Goal: Information Seeking & Learning: Learn about a topic

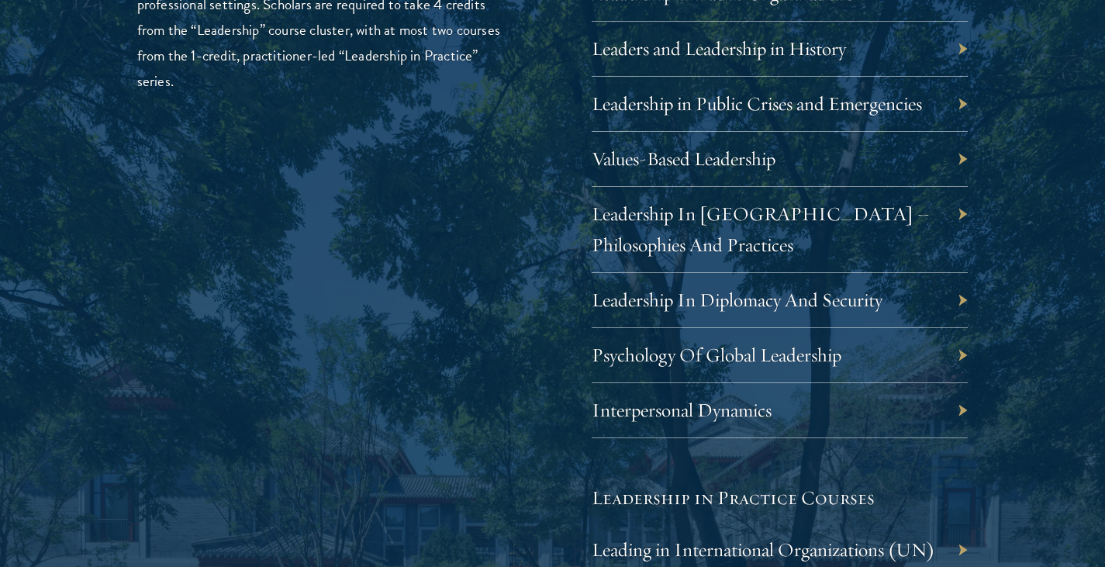
scroll to position [2770, 0]
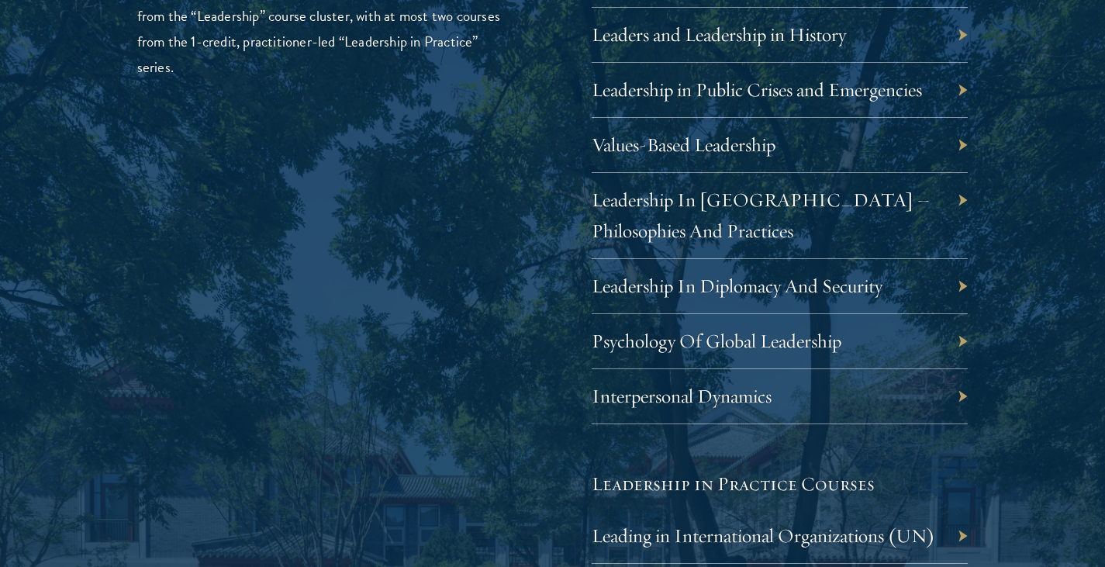
click at [966, 291] on div "Leadership In Diplomacy And Security" at bounding box center [779, 286] width 377 height 55
click at [960, 287] on div "Leadership In Diplomacy And Security" at bounding box center [779, 286] width 377 height 55
click at [872, 284] on link "Leadership In Diplomacy And Security" at bounding box center [748, 286] width 291 height 24
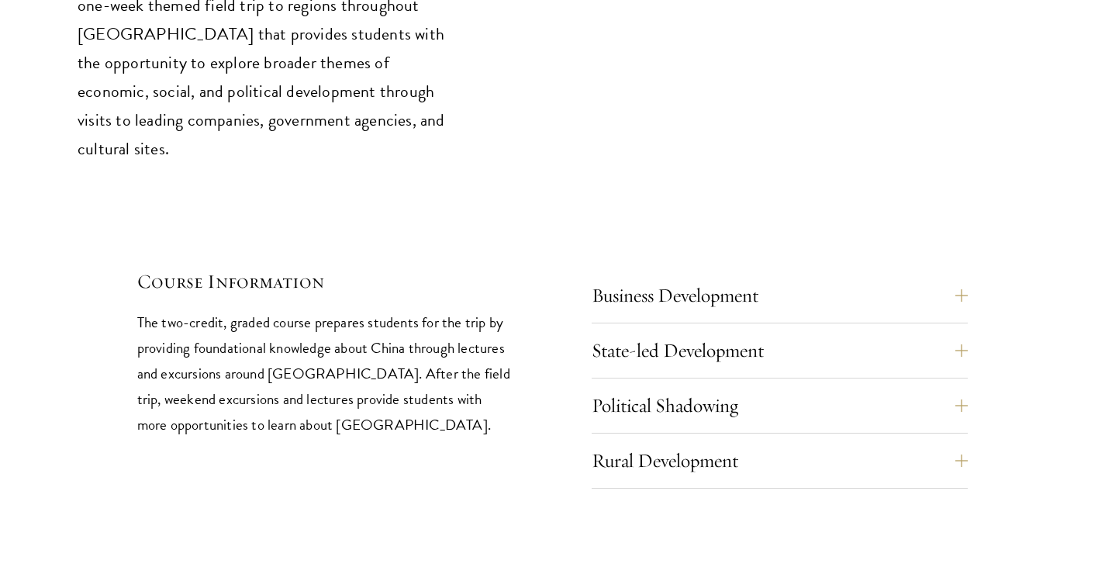
scroll to position [6451, 0]
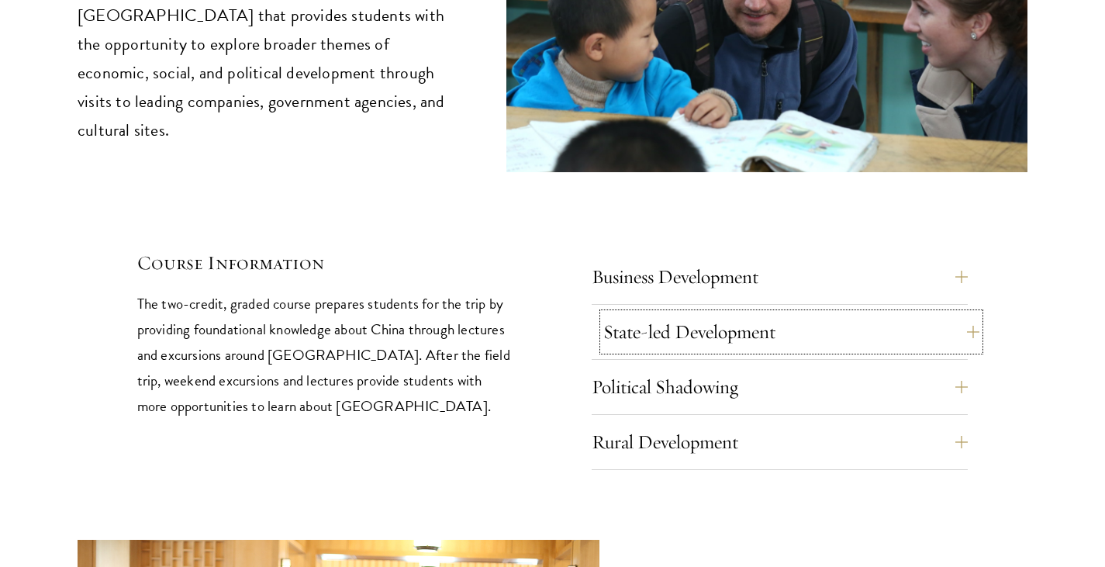
click at [979, 313] on button "State-led Development" at bounding box center [791, 331] width 377 height 37
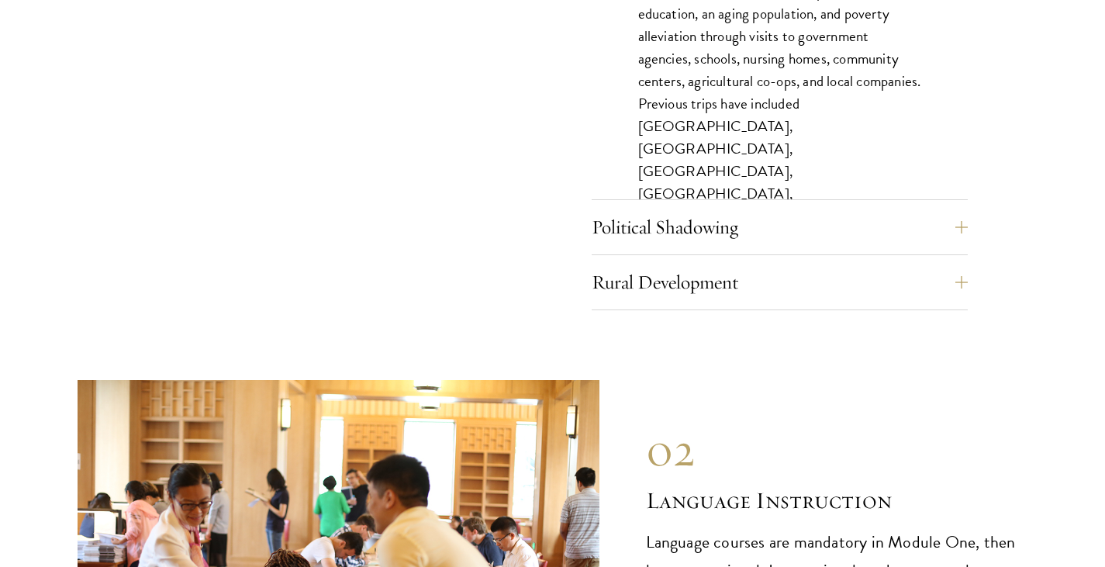
scroll to position [6916, 0]
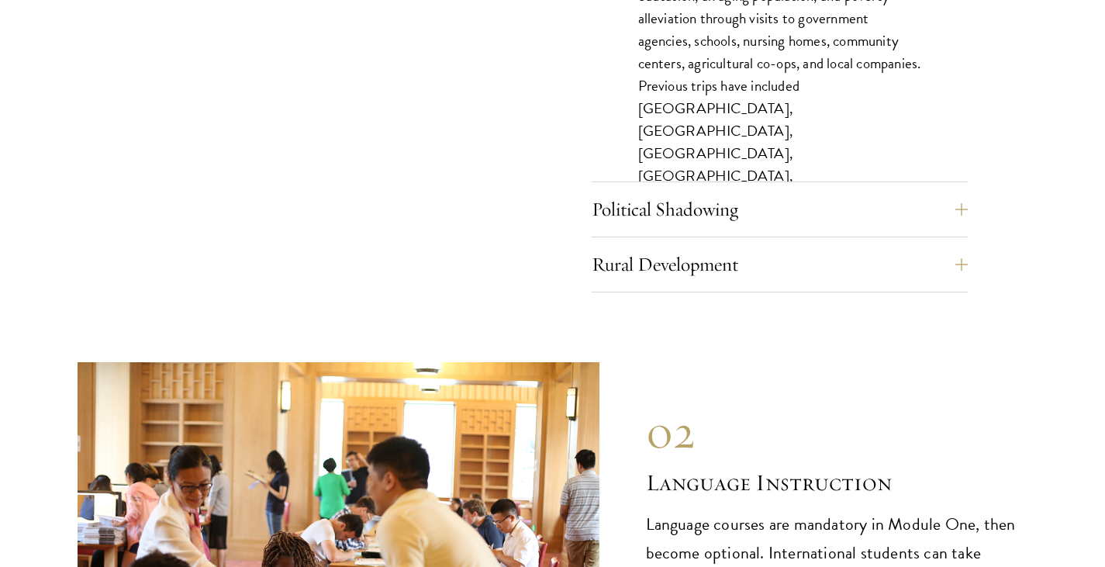
click at [964, 246] on button "Rural Development" at bounding box center [791, 264] width 377 height 37
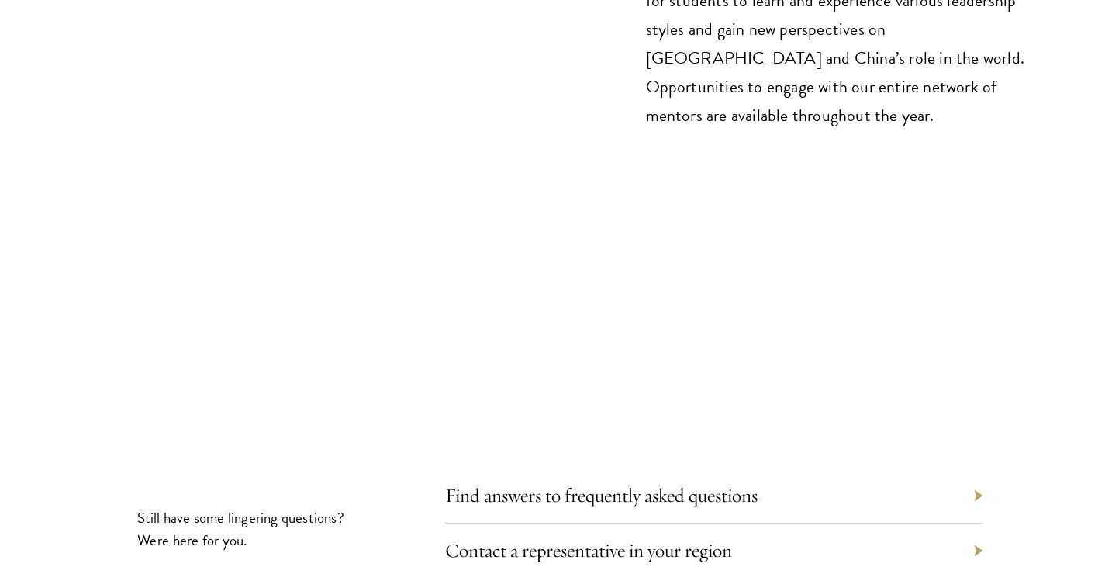
scroll to position [8699, 0]
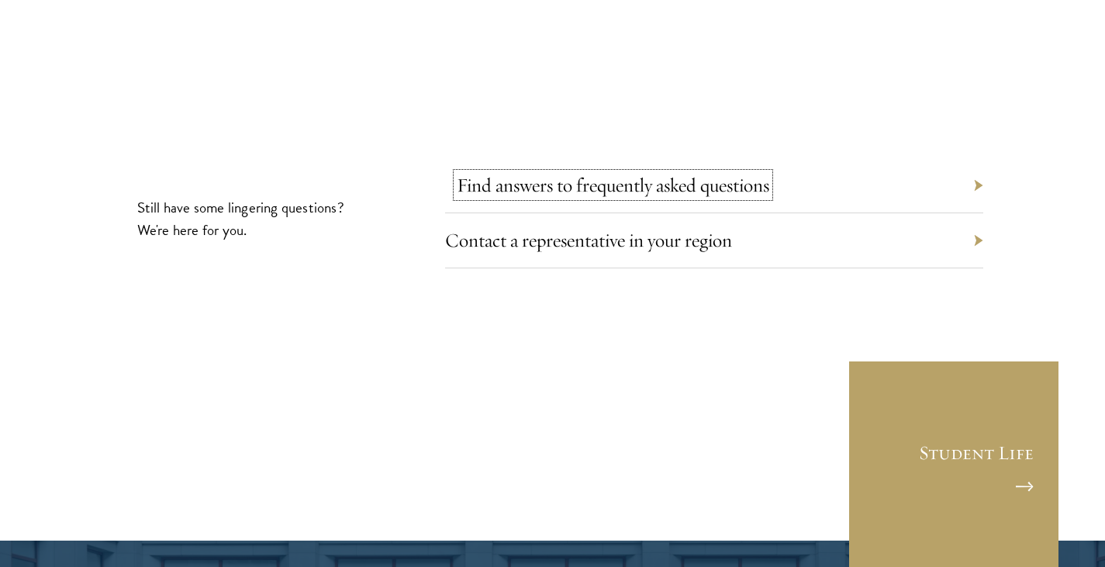
click at [691, 173] on link "Find answers to frequently asked questions" at bounding box center [613, 185] width 312 height 24
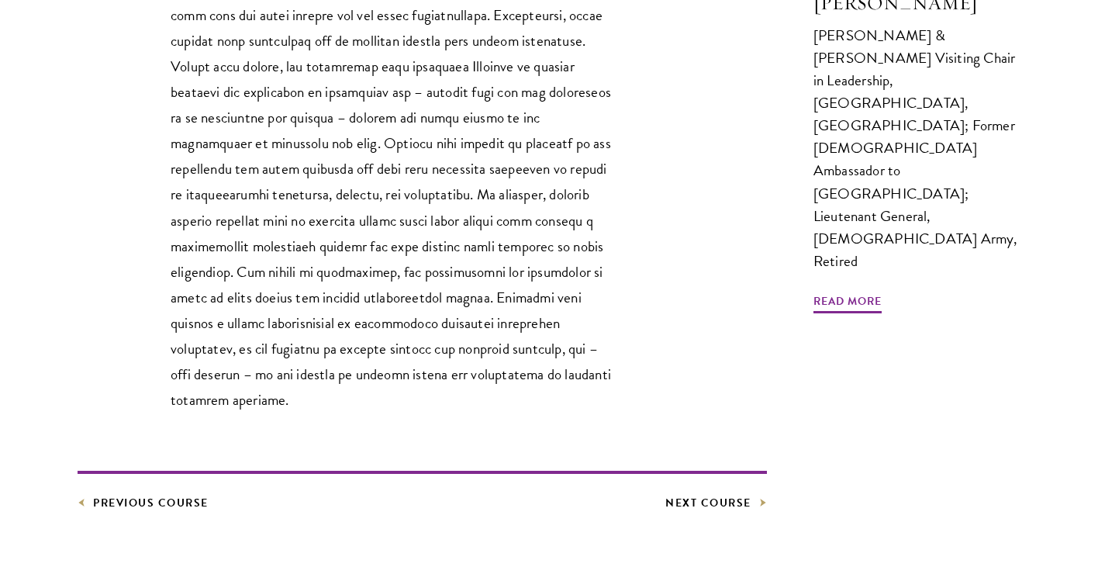
scroll to position [620, 0]
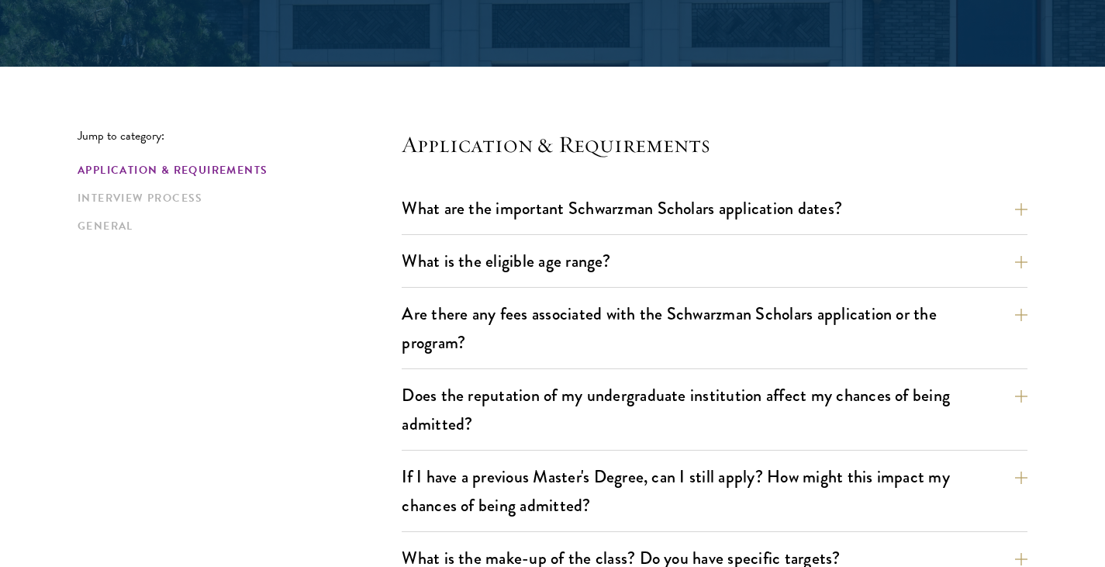
scroll to position [388, 0]
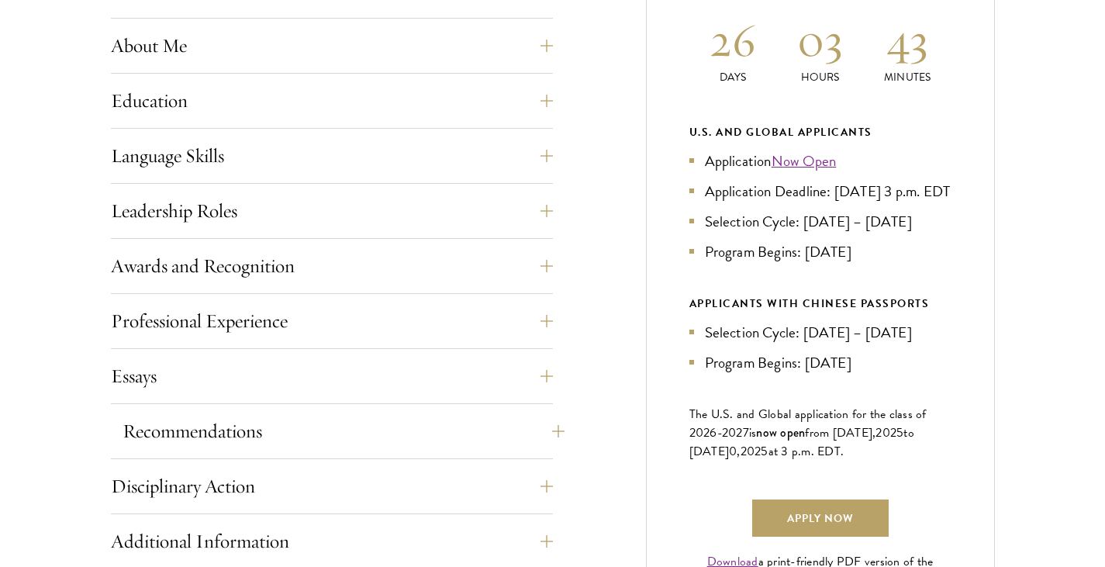
scroll to position [853, 0]
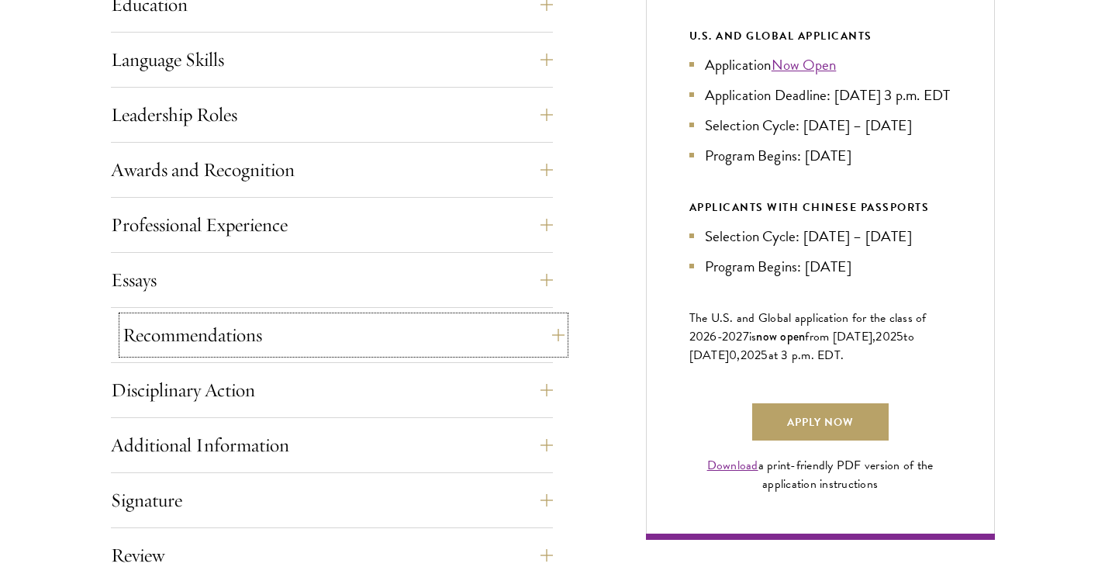
click at [243, 329] on button "Recommendations" at bounding box center [343, 334] width 442 height 37
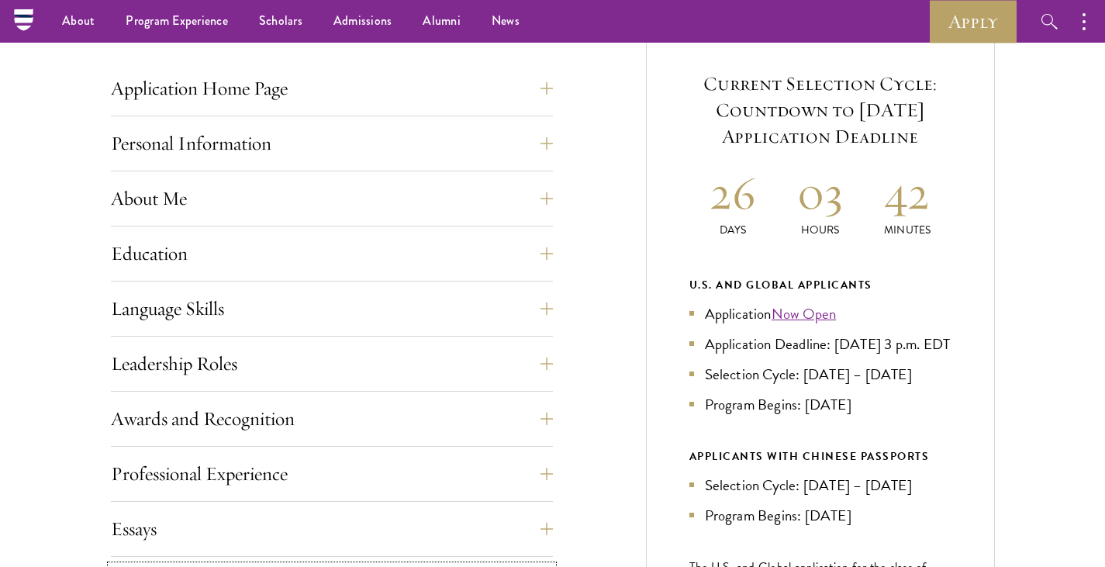
scroll to position [620, 0]
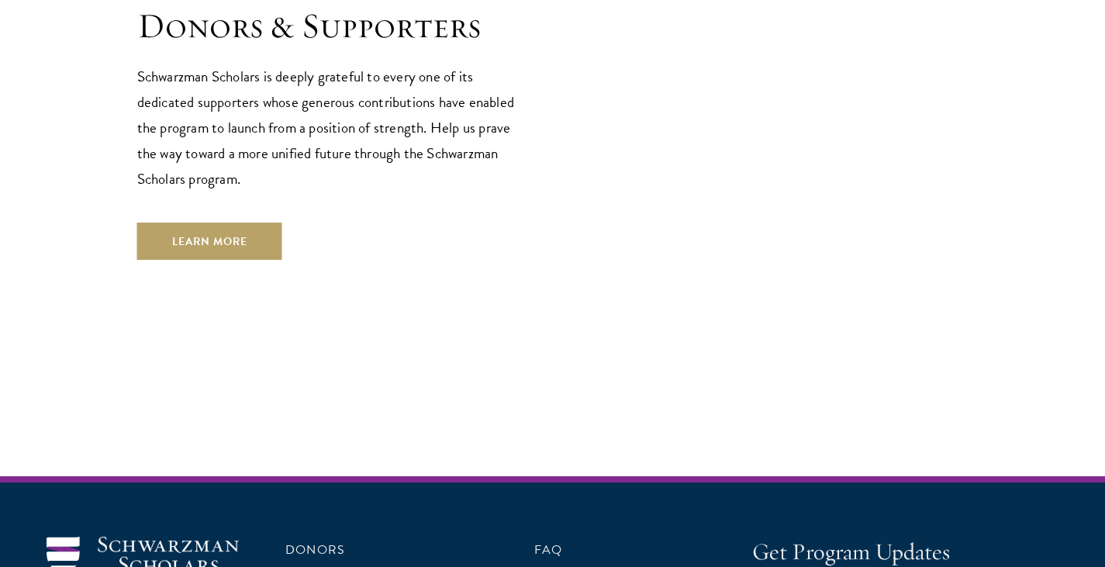
scroll to position [4471, 0]
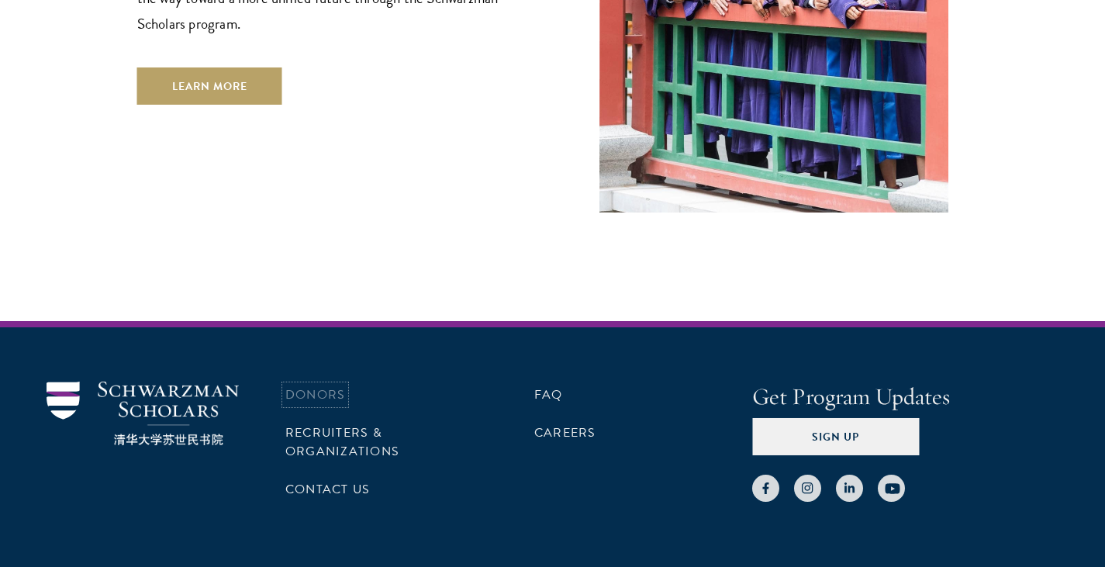
click at [317, 385] on link "Donors" at bounding box center [315, 394] width 60 height 19
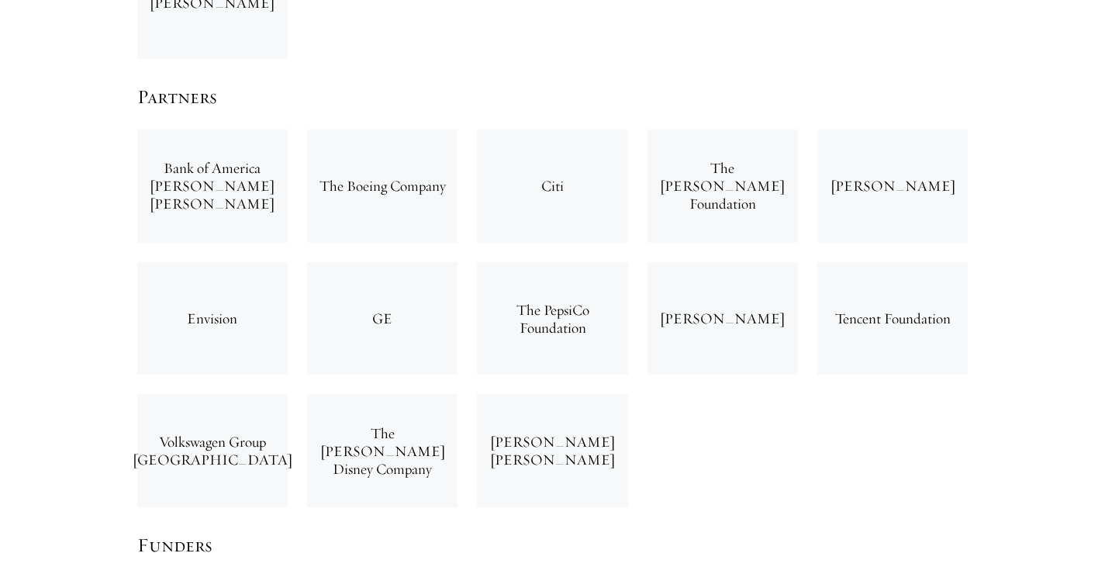
scroll to position [3256, 0]
